Goal: Communication & Community: Participate in discussion

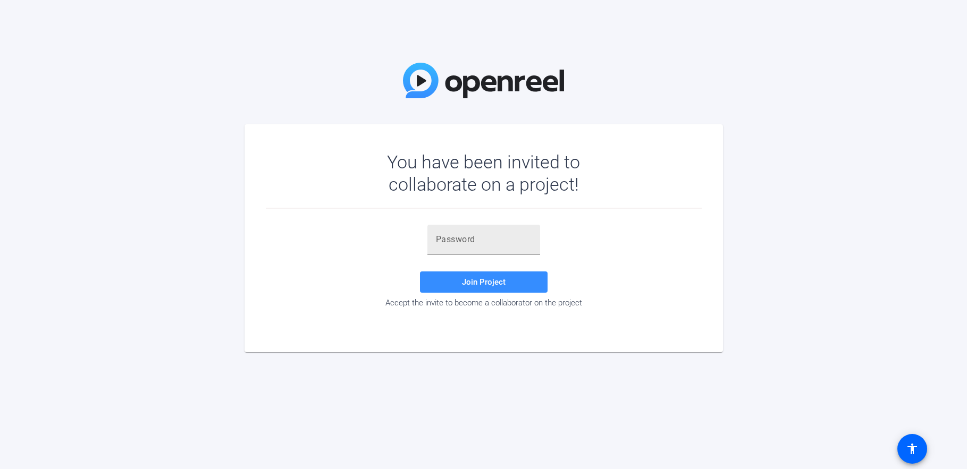
click at [450, 237] on input "text" at bounding box center [484, 239] width 96 height 13
paste input "I}XJK3"
type input "I}XJK3"
click at [460, 285] on span at bounding box center [484, 282] width 128 height 26
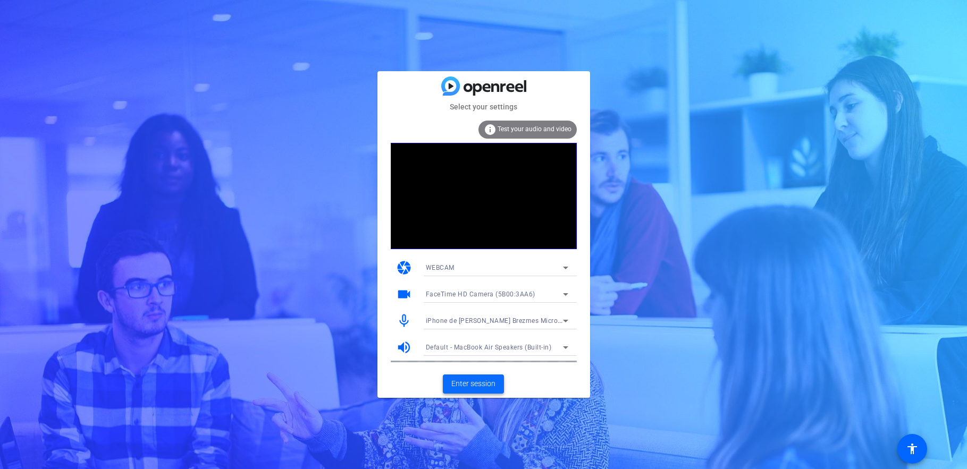
click at [470, 386] on span "Enter session" at bounding box center [473, 383] width 44 height 11
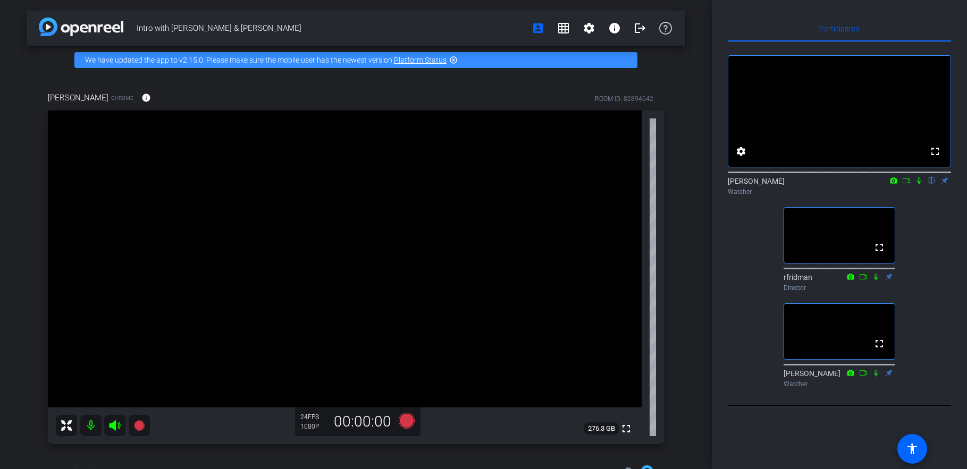
click at [918, 184] on icon at bounding box center [919, 180] width 9 height 7
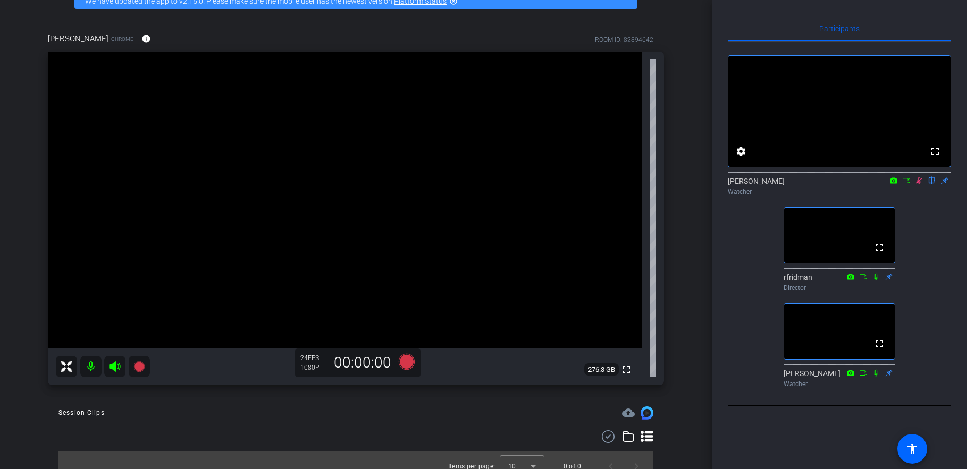
scroll to position [71, 0]
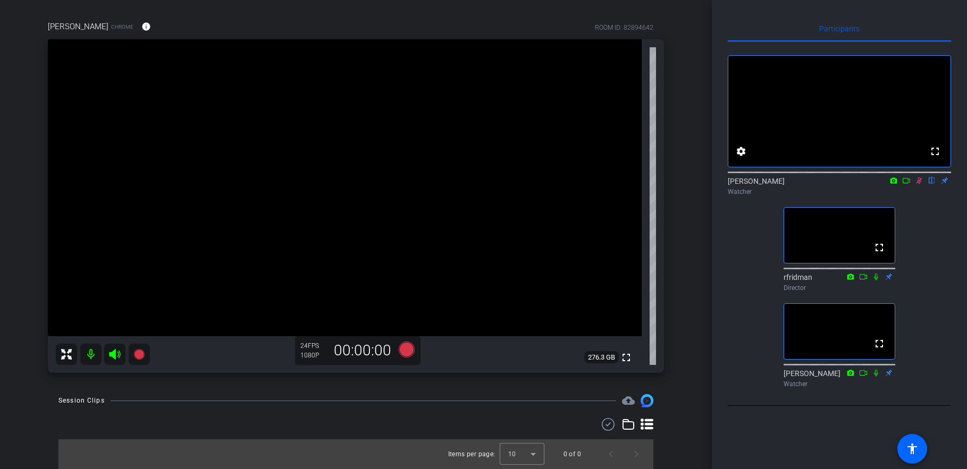
click at [920, 184] on icon at bounding box center [919, 180] width 6 height 7
click at [920, 184] on icon at bounding box center [919, 180] width 4 height 7
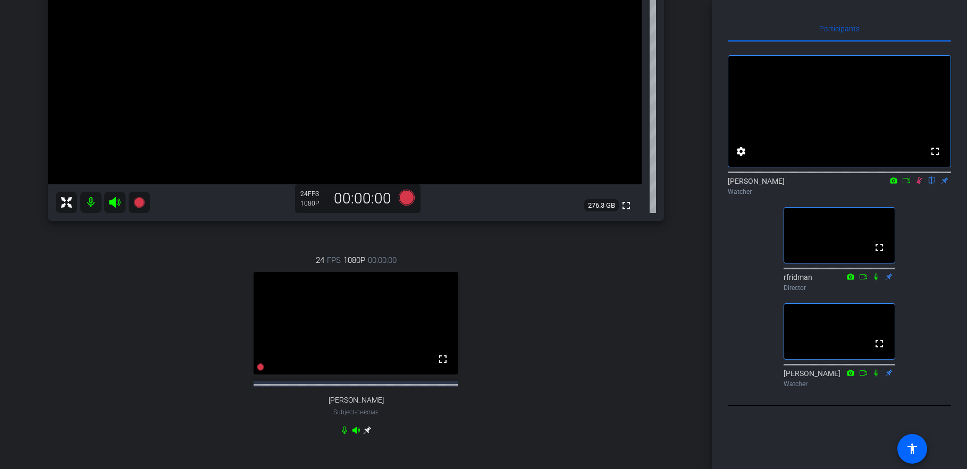
scroll to position [196, 0]
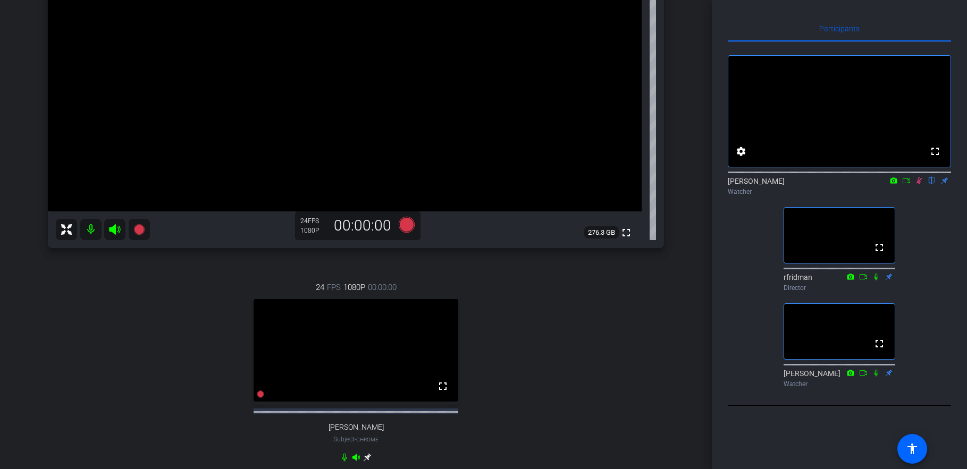
click at [908, 184] on icon at bounding box center [906, 180] width 9 height 7
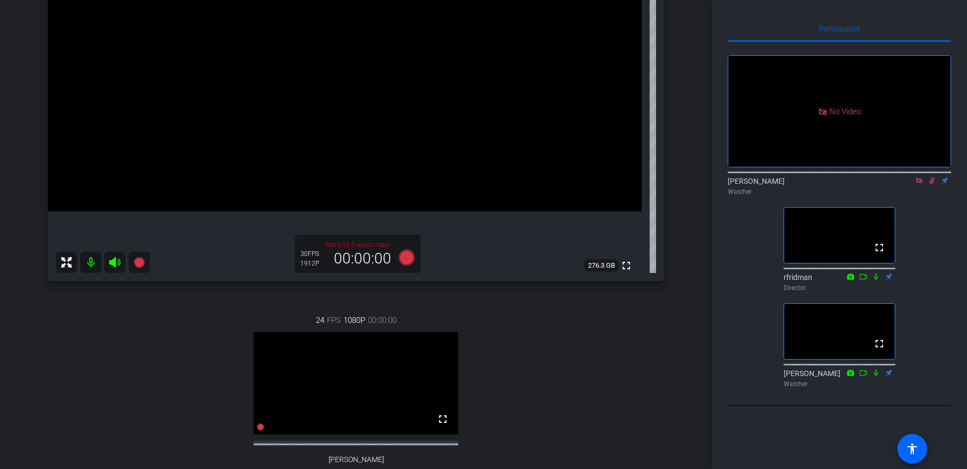
click at [921, 223] on div "No Video [PERSON_NAME] Watcher fullscreen rfridman Director fullscreen [PERSON_…" at bounding box center [838, 217] width 223 height 350
click at [918, 184] on icon at bounding box center [919, 180] width 9 height 7
click at [920, 184] on icon at bounding box center [919, 180] width 9 height 7
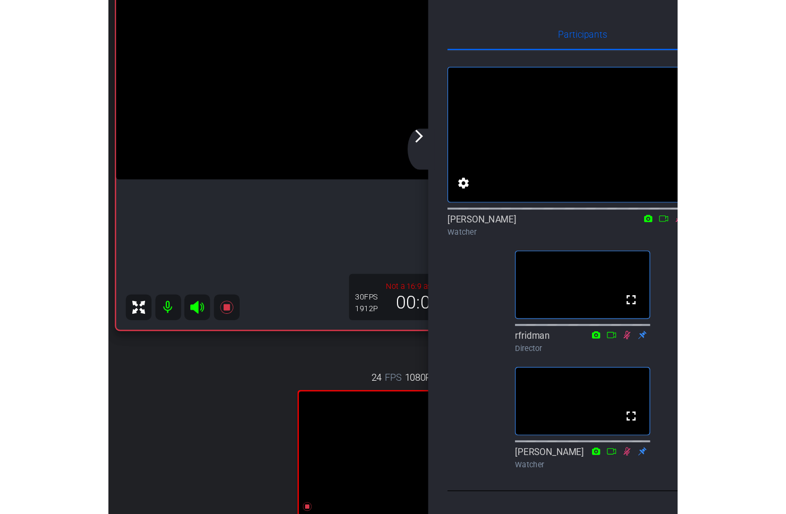
scroll to position [178, 0]
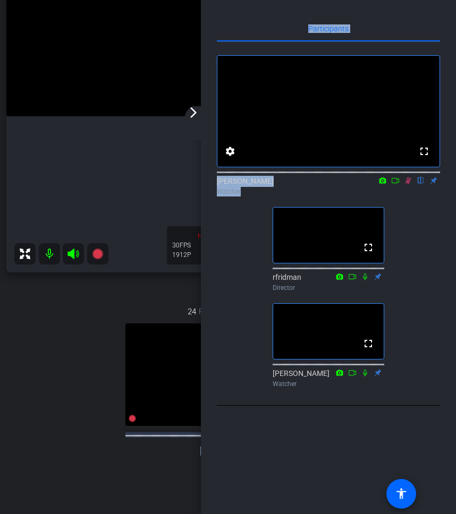
drag, startPoint x: 454, startPoint y: 292, endPoint x: 708, endPoint y: 284, distance: 254.7
click at [456, 284] on html "Accessibility Screen-Reader Guide, Feedback, and Issue Reporting | New window m…" at bounding box center [228, 257] width 456 height 514
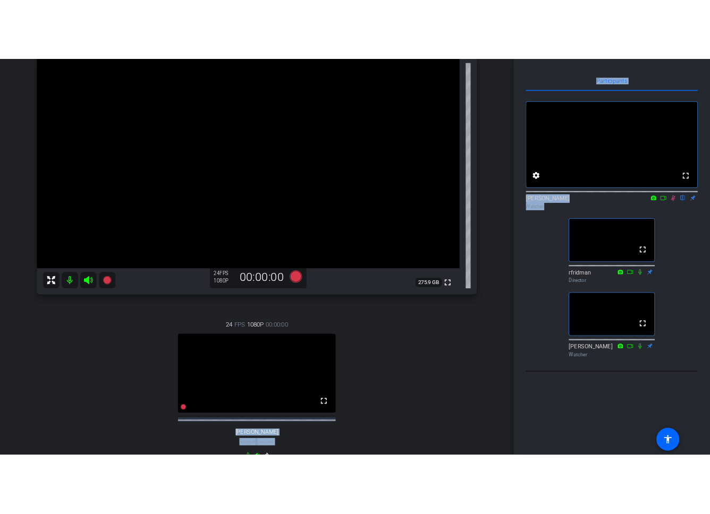
scroll to position [0, 0]
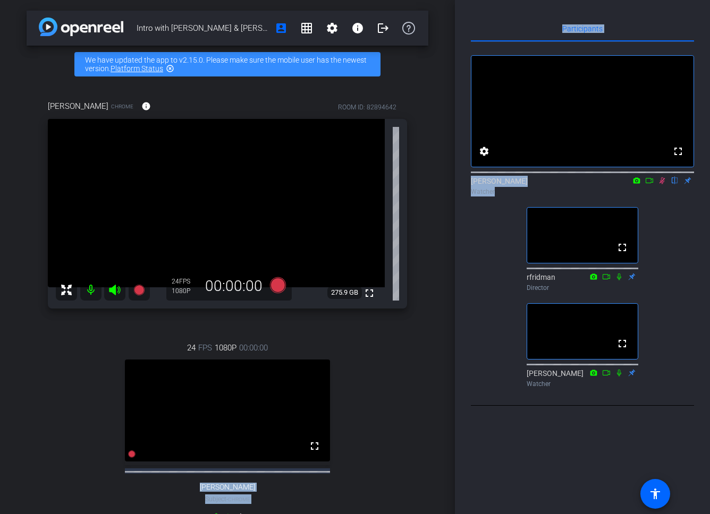
click at [664, 184] on icon at bounding box center [662, 180] width 9 height 7
click at [478, 164] on span at bounding box center [484, 152] width 26 height 26
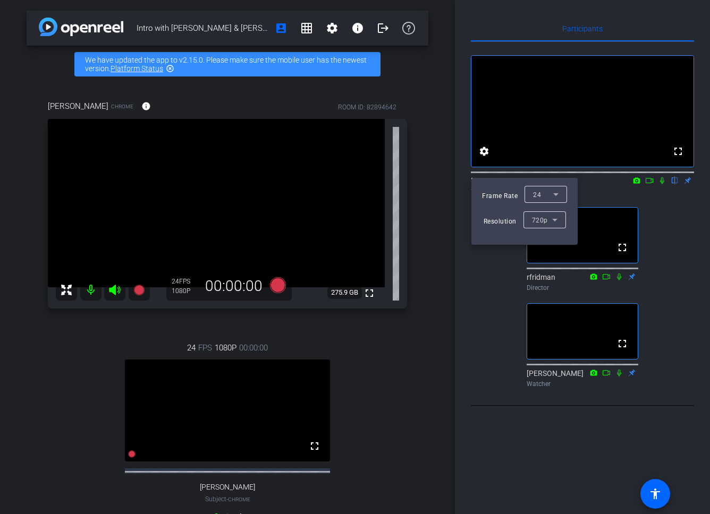
click at [657, 232] on div at bounding box center [355, 257] width 710 height 514
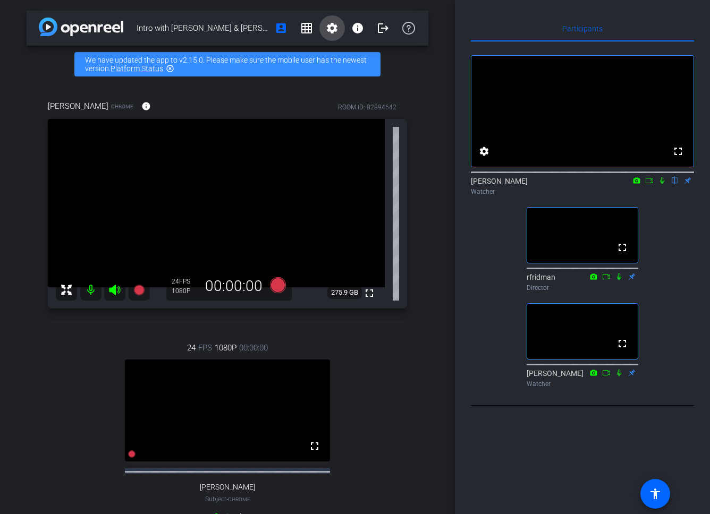
click at [337, 30] on mat-icon "settings" at bounding box center [332, 28] width 13 height 13
click at [416, 69] on div at bounding box center [355, 257] width 710 height 514
